Goal: Task Accomplishment & Management: Manage account settings

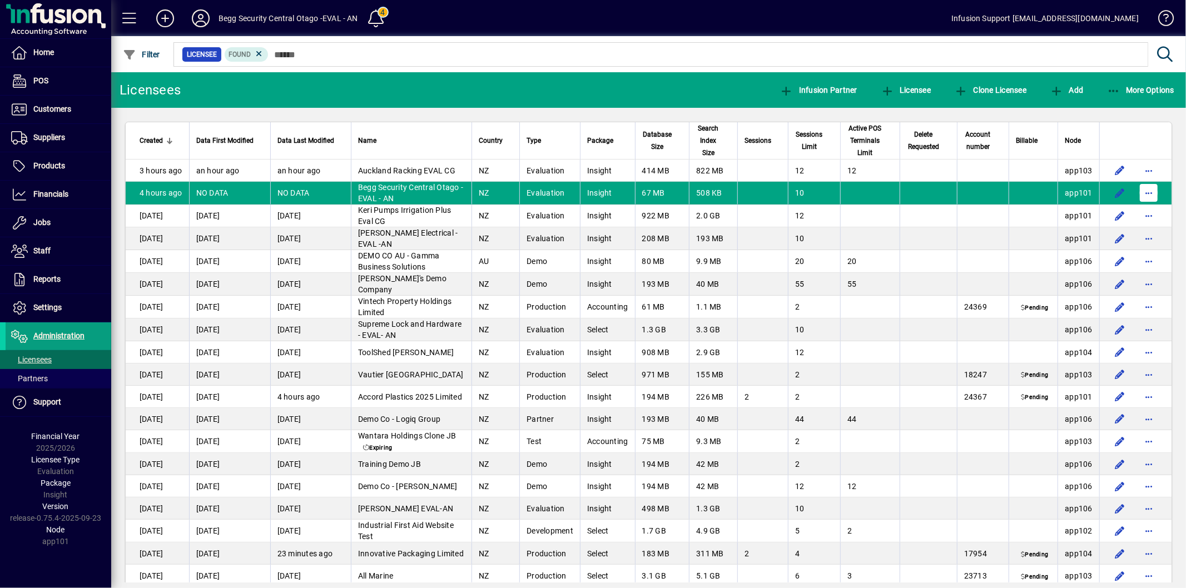
click at [1142, 194] on span "button" at bounding box center [1149, 193] width 27 height 27
click at [1085, 216] on span "Request licensee be deleted" at bounding box center [1082, 216] width 116 height 13
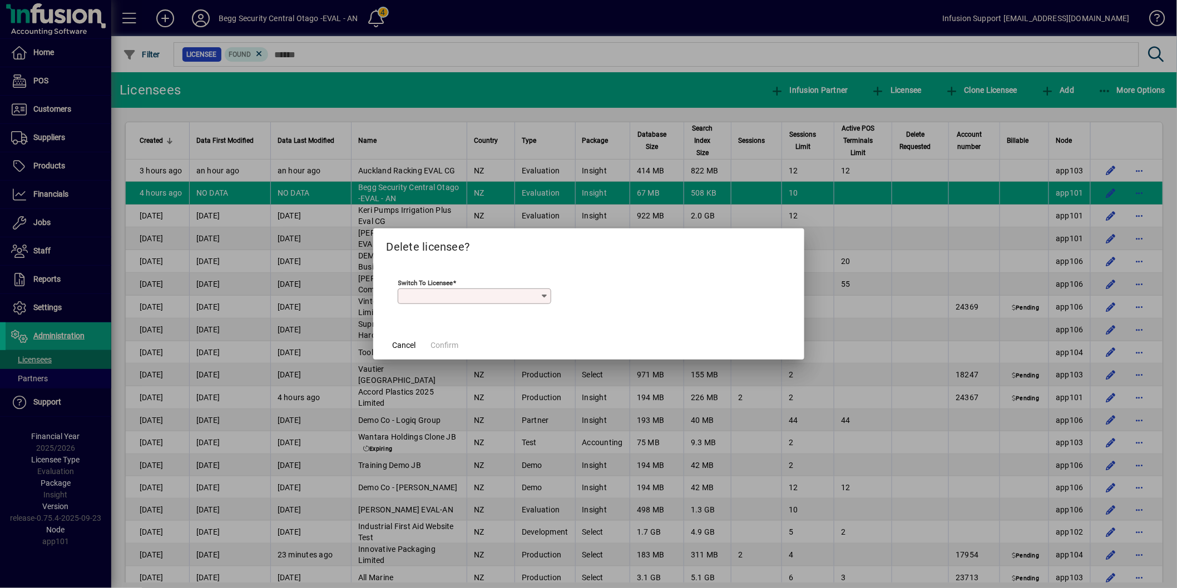
click at [465, 299] on input "Switch to licensee" at bounding box center [470, 296] width 140 height 9
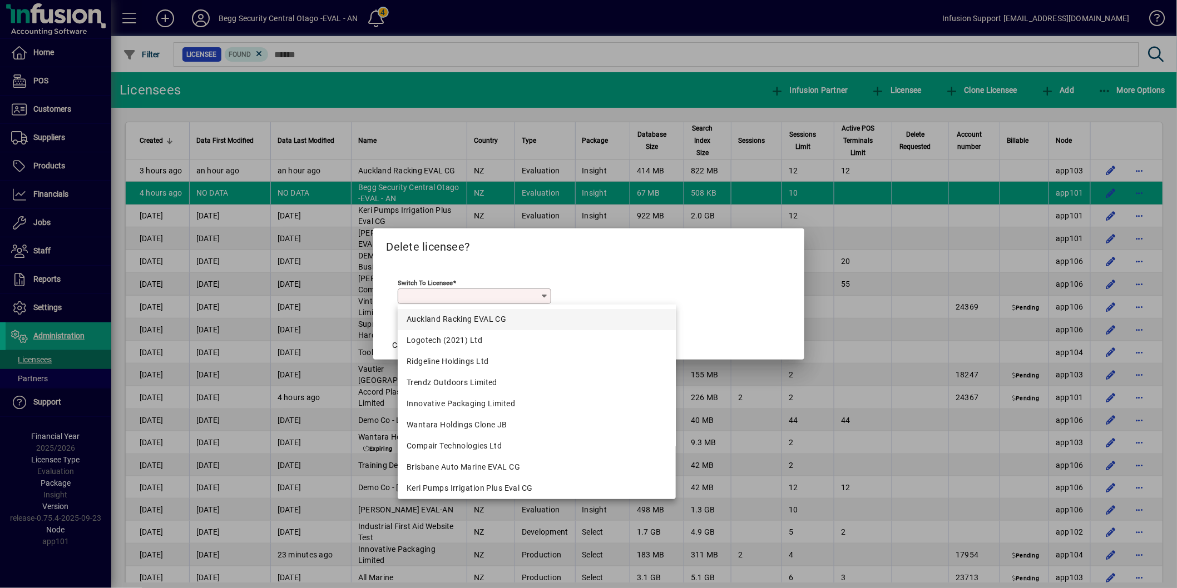
click at [464, 316] on div "Auckland Racking EVAL CG" at bounding box center [537, 320] width 260 height 12
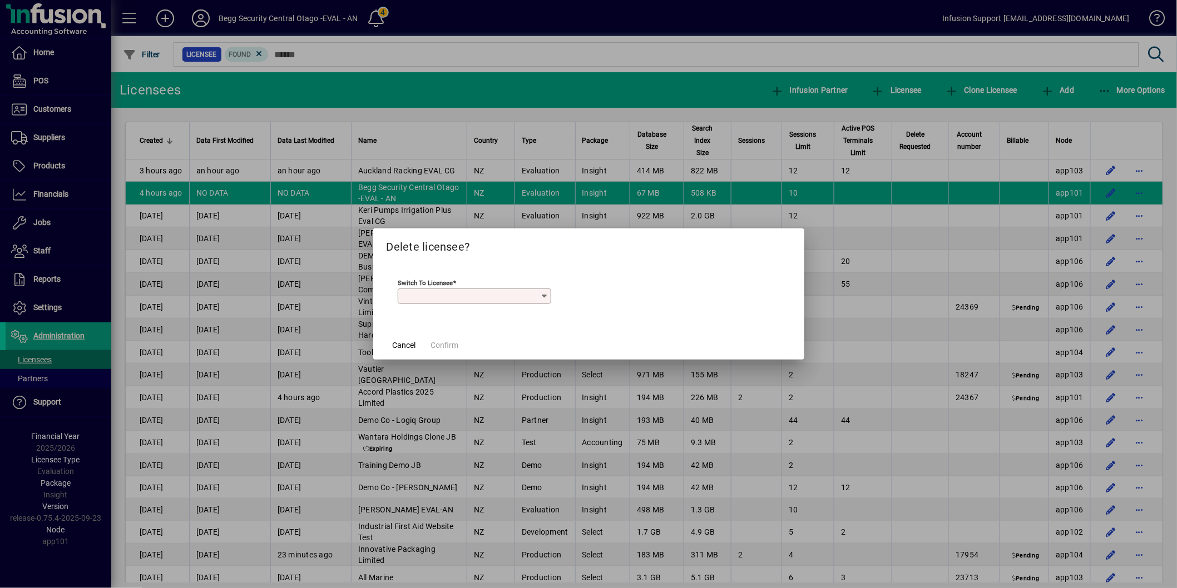
type input "**********"
click at [440, 342] on span "Confirm" at bounding box center [445, 346] width 28 height 12
